Goal: Information Seeking & Learning: Check status

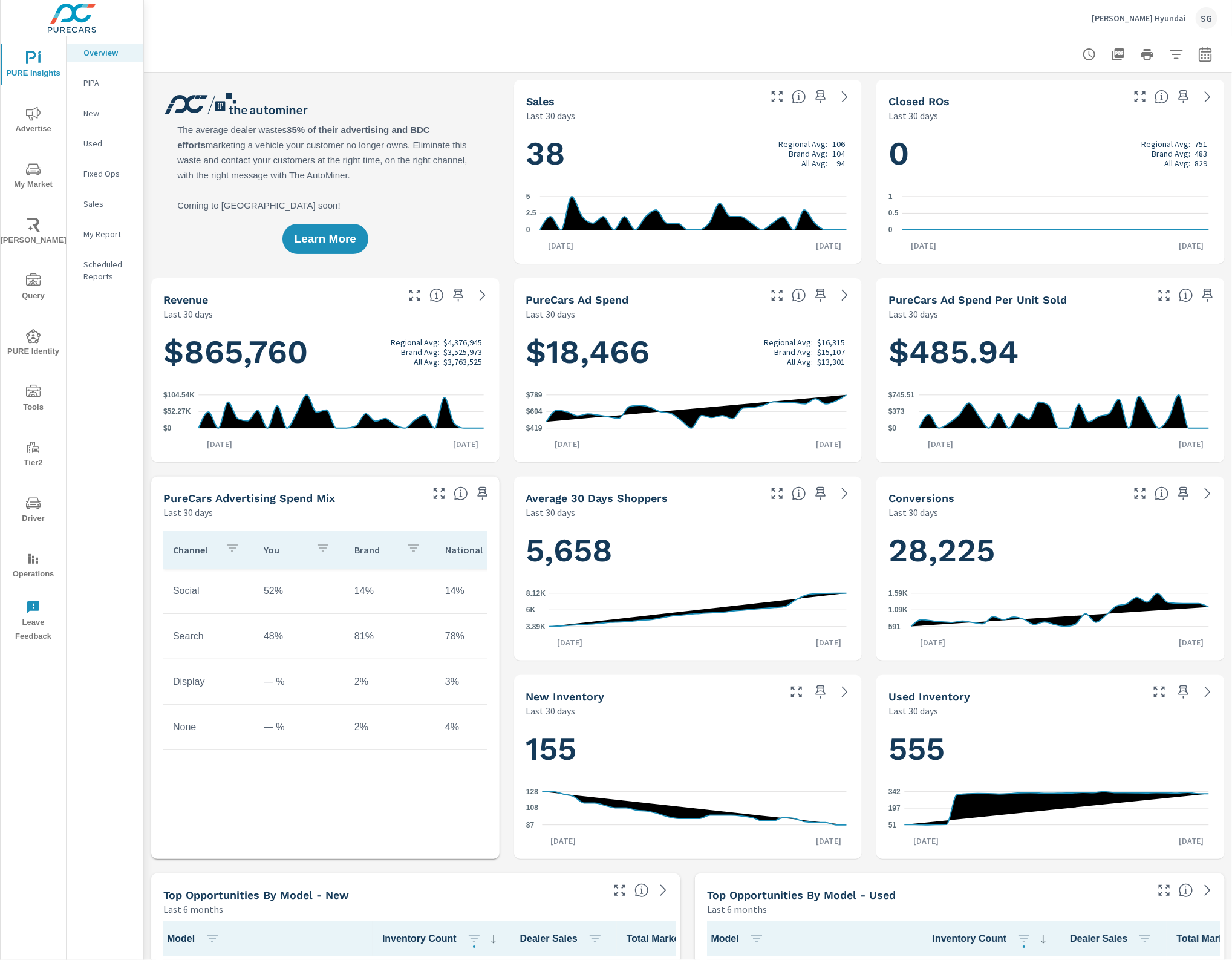
scroll to position [1, 0]
click at [46, 116] on span "Advertise" at bounding box center [33, 121] width 58 height 30
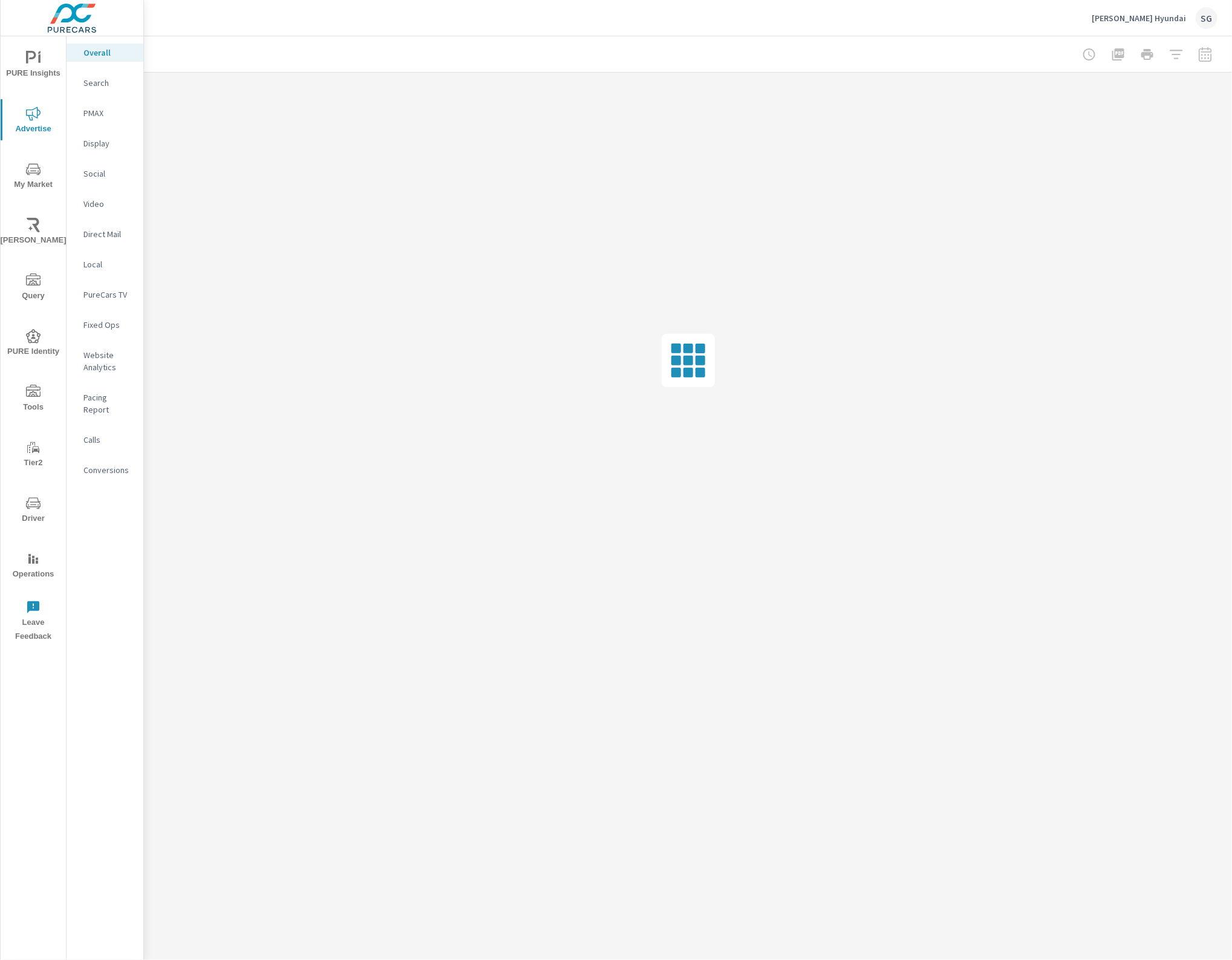
drag, startPoint x: 98, startPoint y: 178, endPoint x: 102, endPoint y: 173, distance: 6.4
click at [98, 176] on p "Social" at bounding box center [108, 173] width 50 height 12
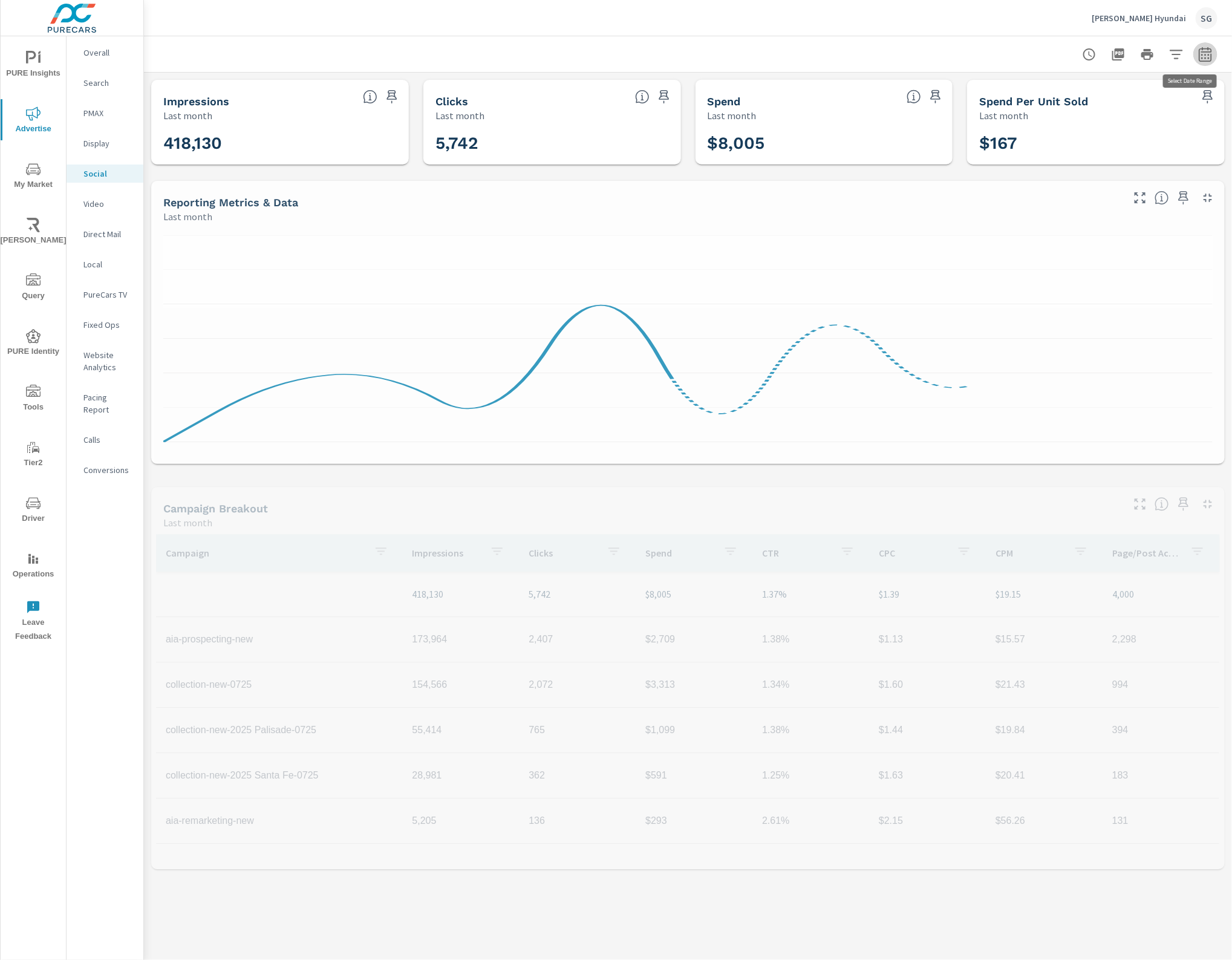
click at [1207, 49] on icon "button" at bounding box center [1205, 54] width 14 height 14
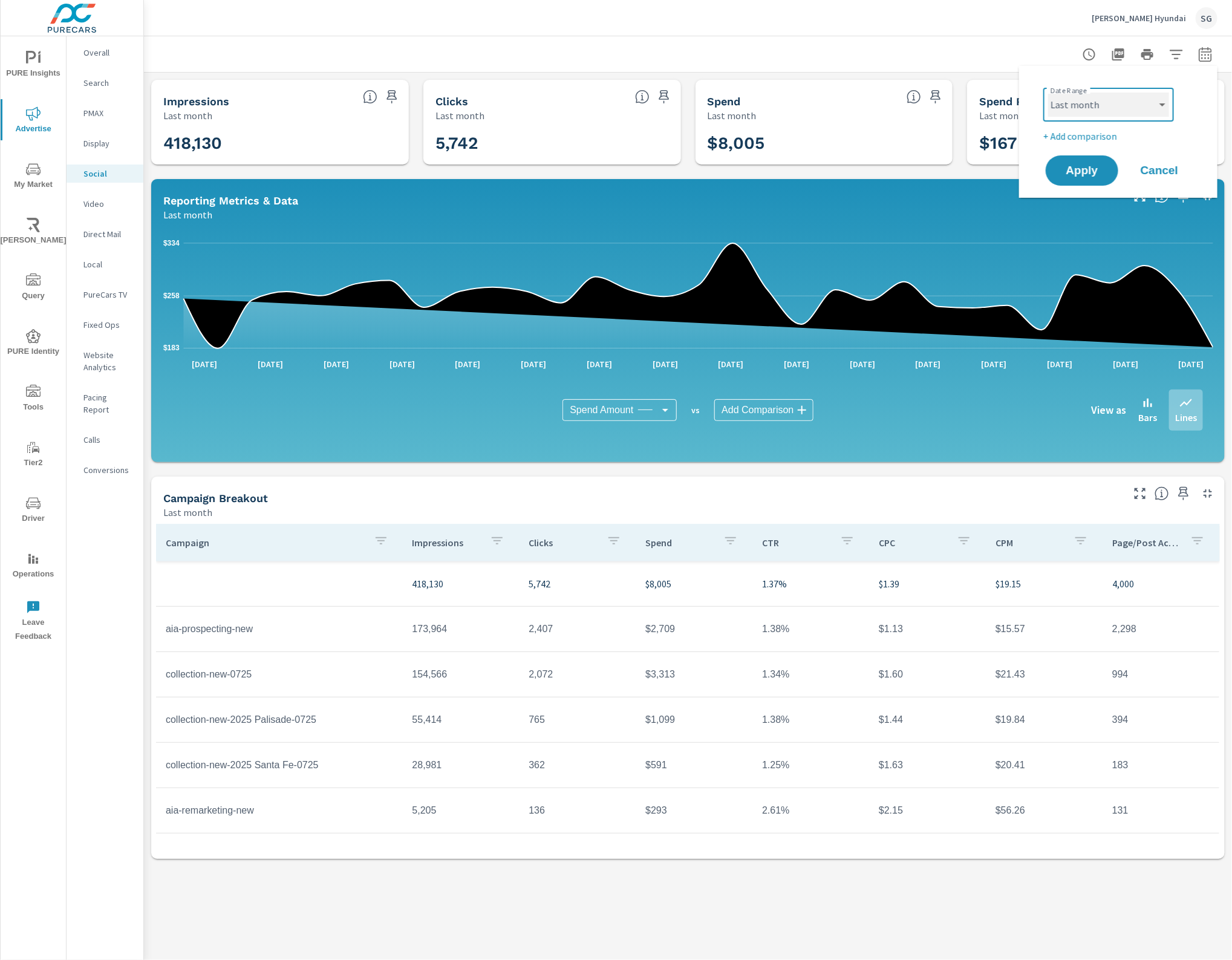
click at [1078, 104] on select "Custom Yesterday Last week Last 7 days Last 14 days Last 30 days Last 45 days L…" at bounding box center [1109, 105] width 121 height 24
click at [1048, 93] on select "Custom Yesterday Last week Last 7 days Last 14 days Last 30 days Last 45 days L…" at bounding box center [1109, 105] width 121 height 24
select select "custom"
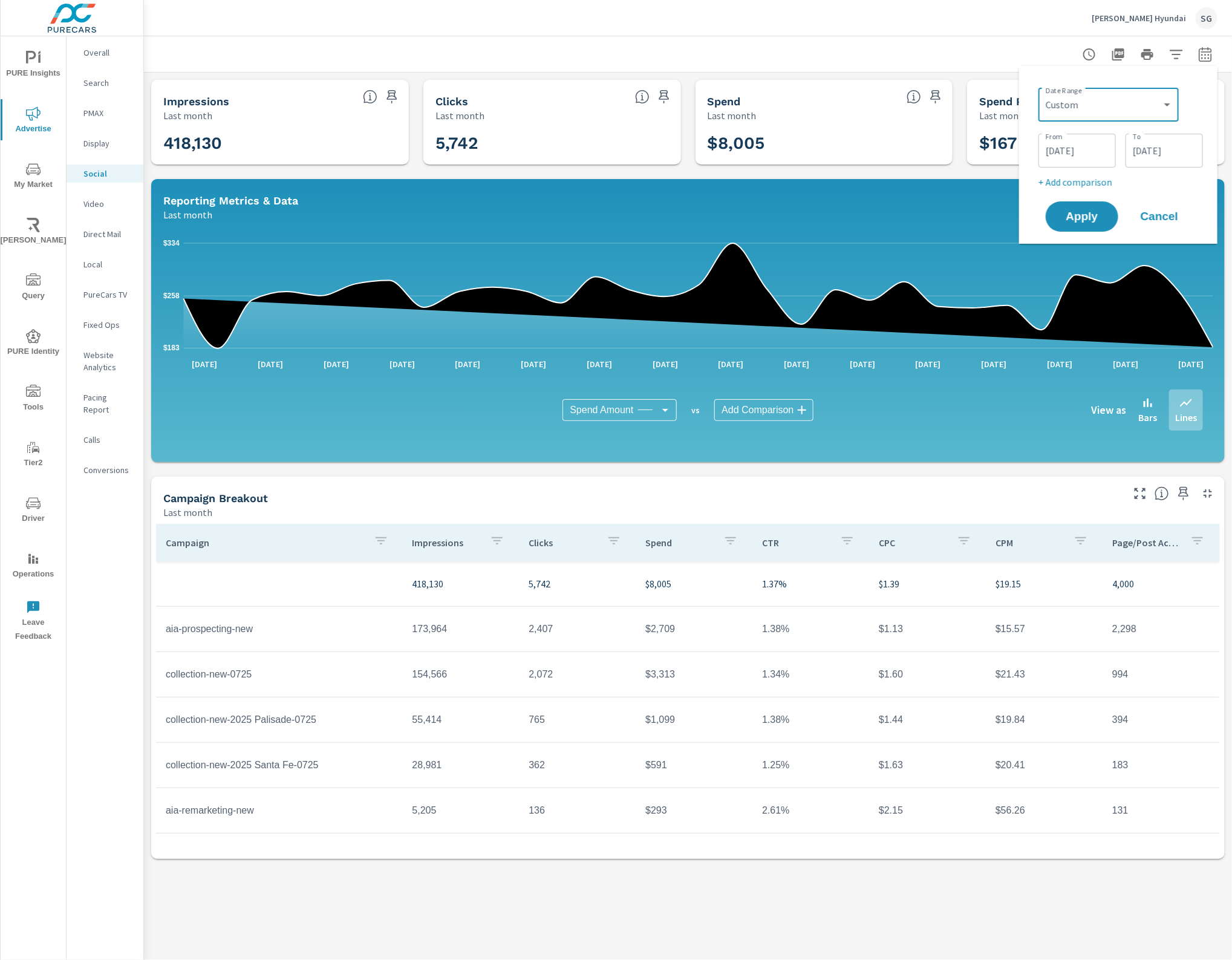
click at [1067, 147] on input "07/01/2025" at bounding box center [1078, 151] width 68 height 24
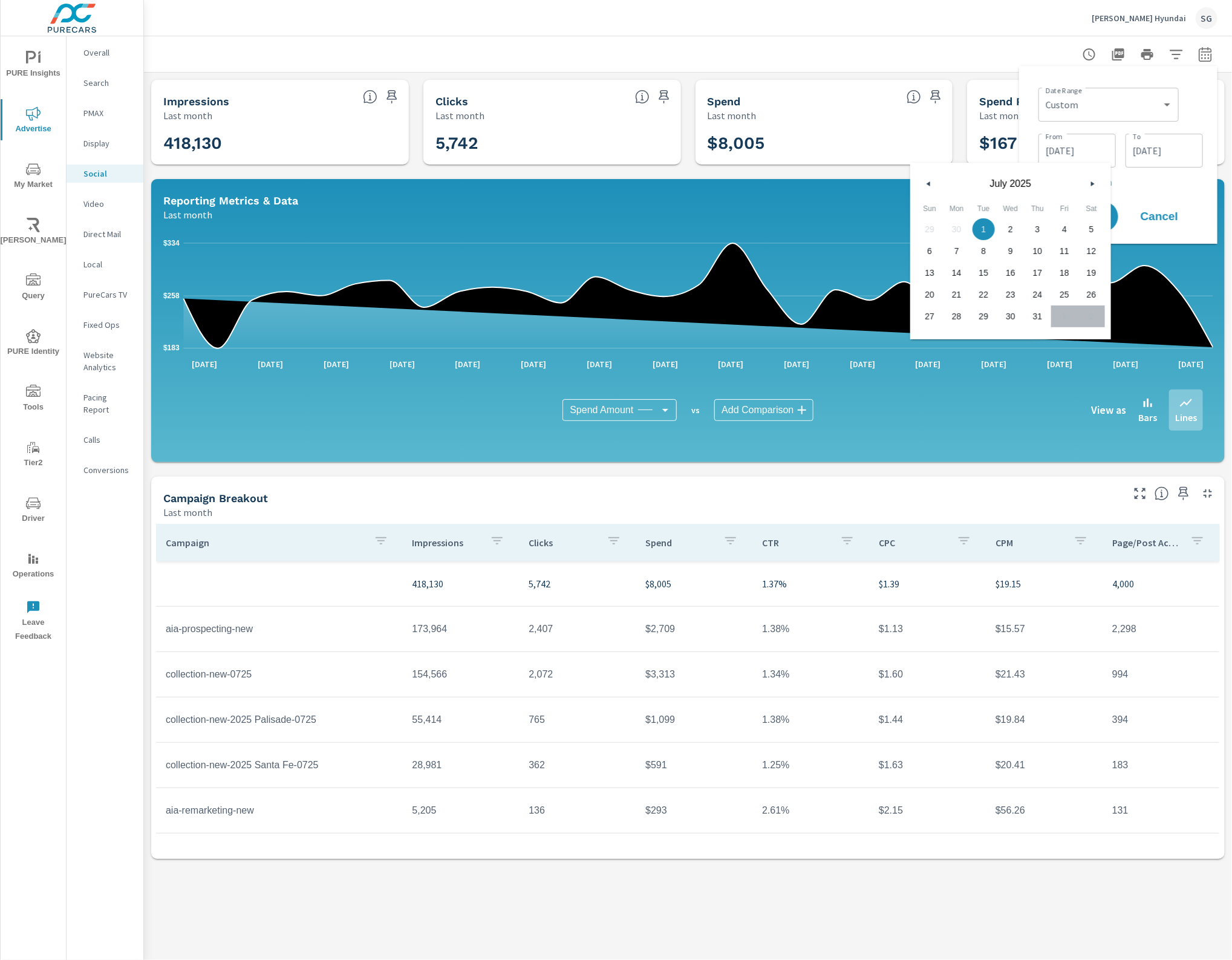
click at [1160, 190] on div "Date Range Custom Yesterday Last week Last 7 days Last 14 days Last 30 days Las…" at bounding box center [1118, 155] width 179 height 159
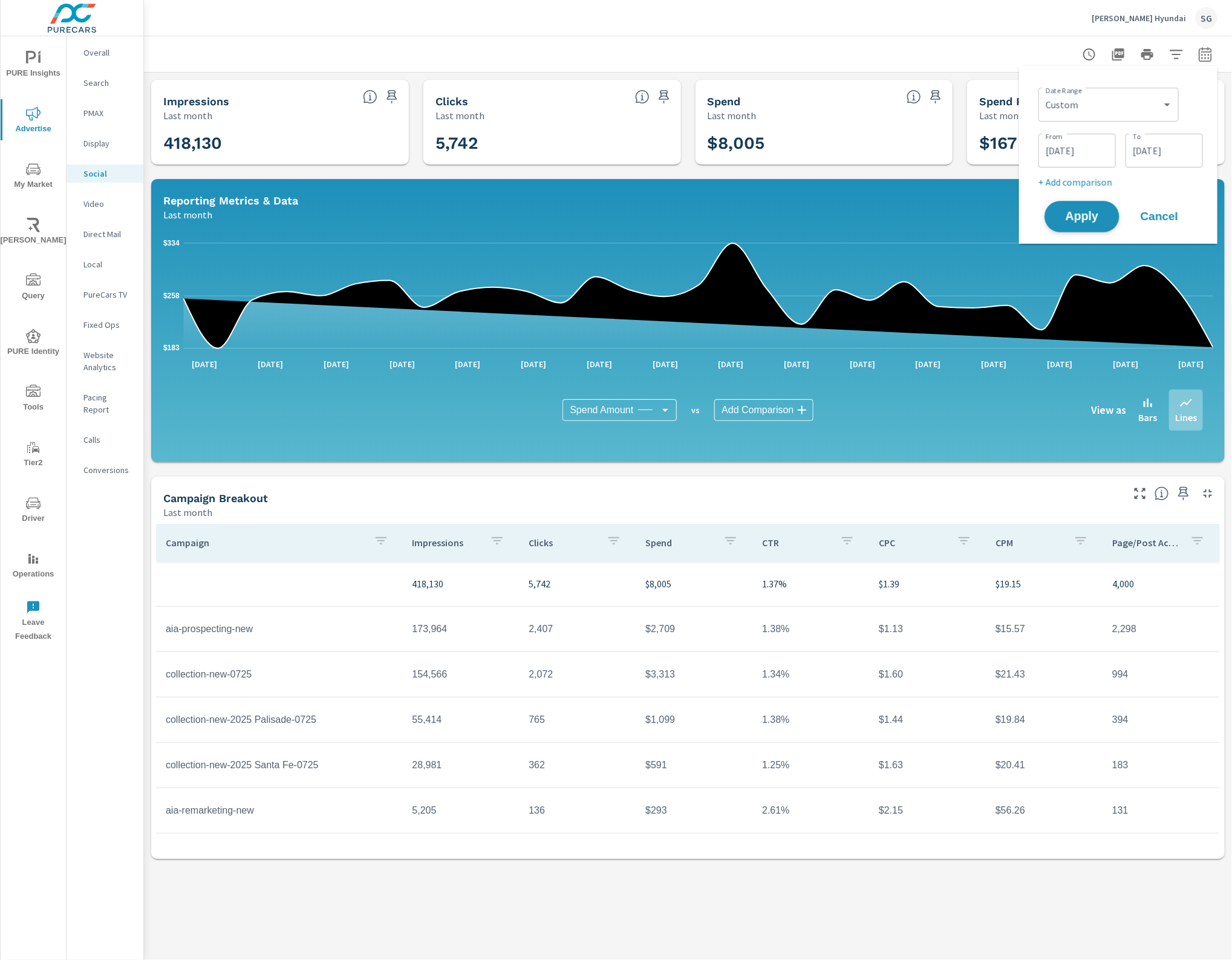
click at [1074, 203] on button "Apply" at bounding box center [1082, 217] width 75 height 31
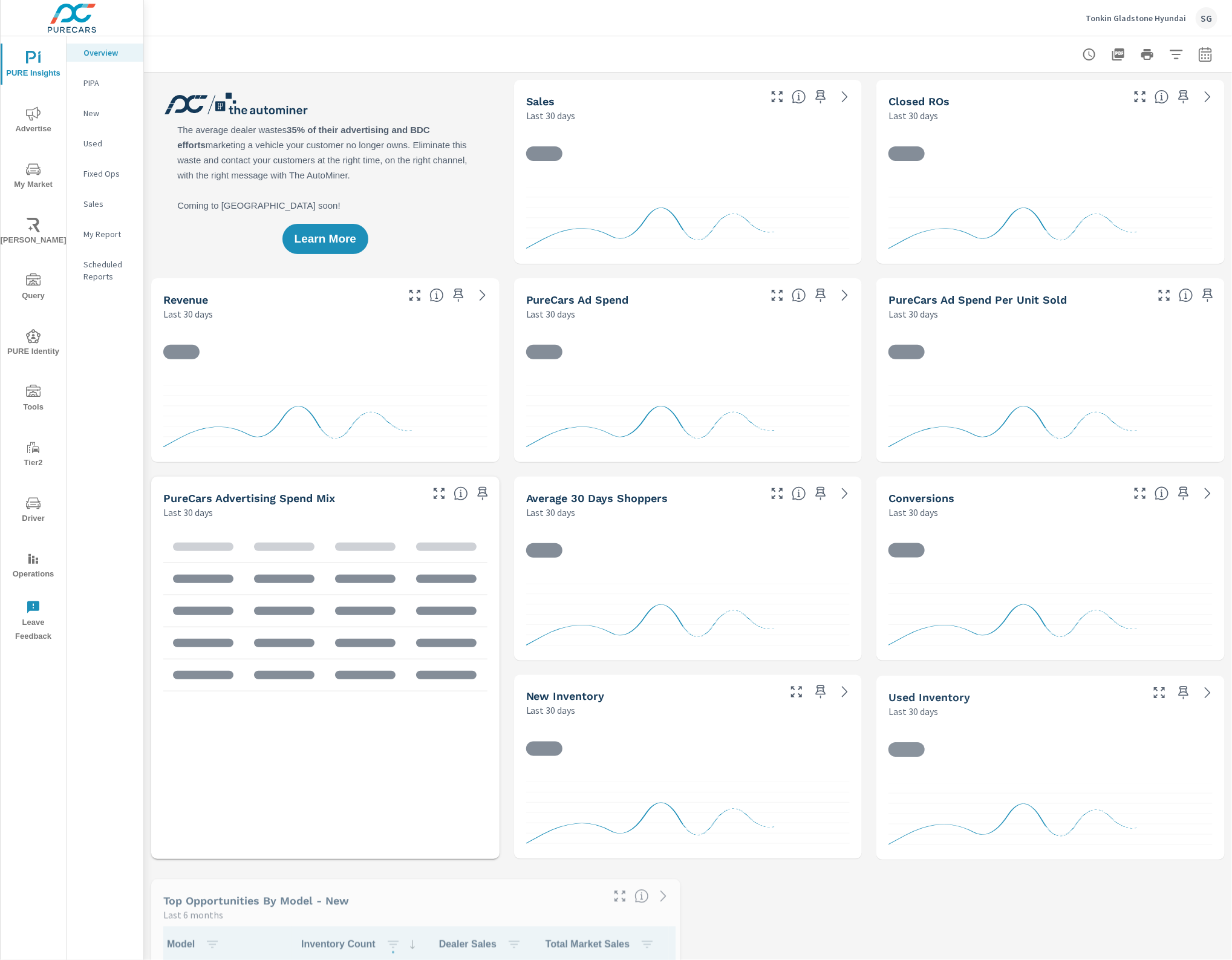
drag, startPoint x: 35, startPoint y: 504, endPoint x: 58, endPoint y: 483, distance: 31.1
click at [35, 507] on icon "nav menu" at bounding box center [33, 503] width 14 height 14
